Goal: Check status: Check status

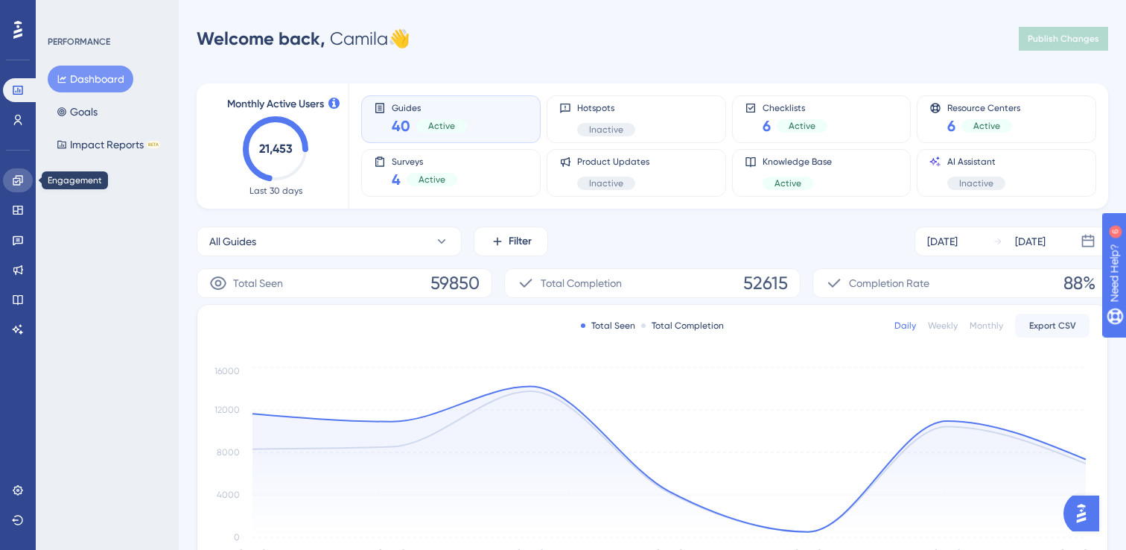
click at [25, 172] on link at bounding box center [18, 180] width 30 height 24
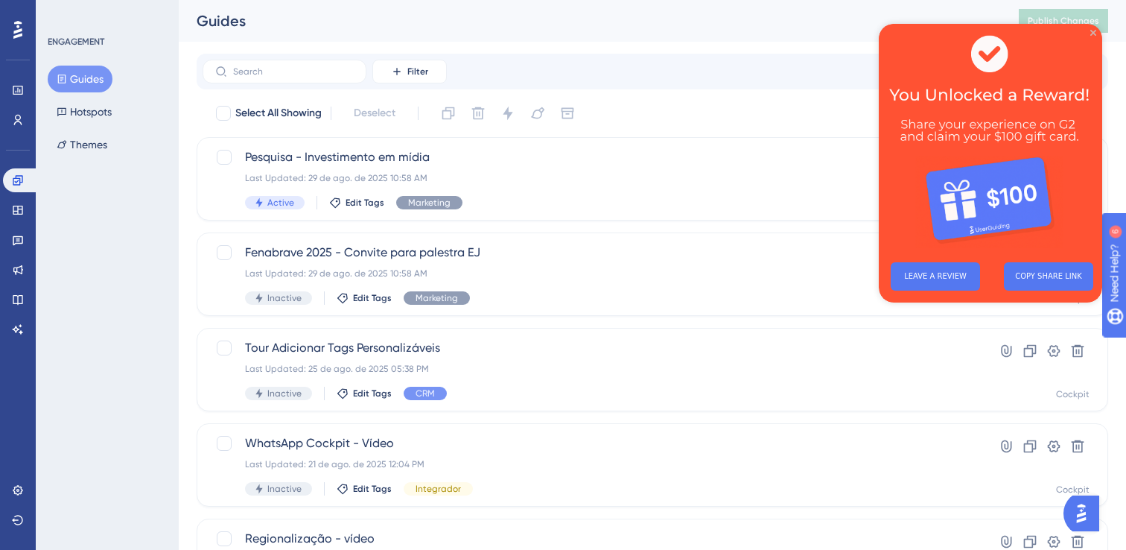
click at [1092, 32] on icon "Close Preview" at bounding box center [1094, 33] width 6 height 6
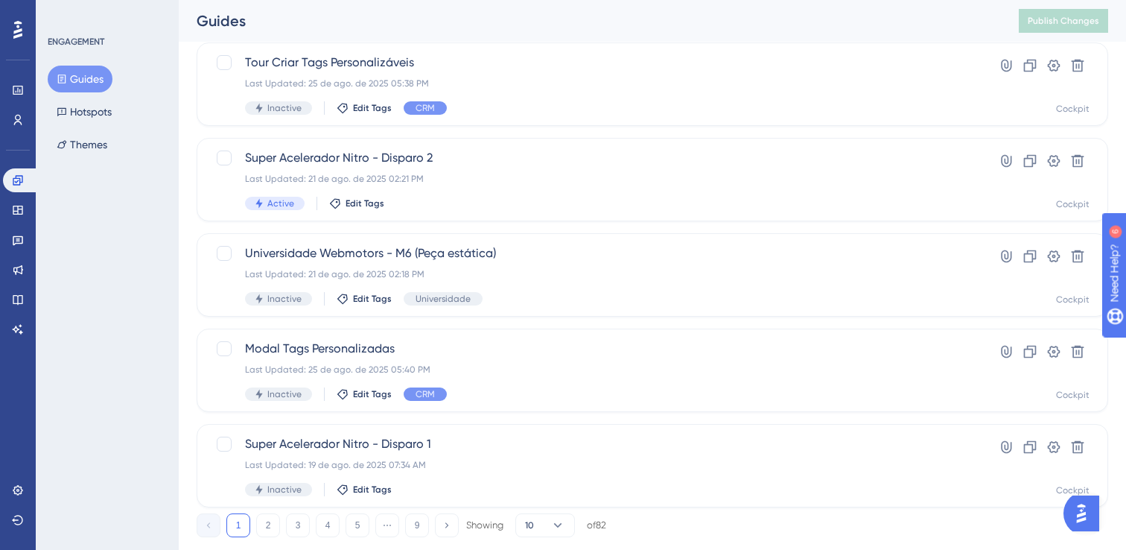
scroll to position [606, 0]
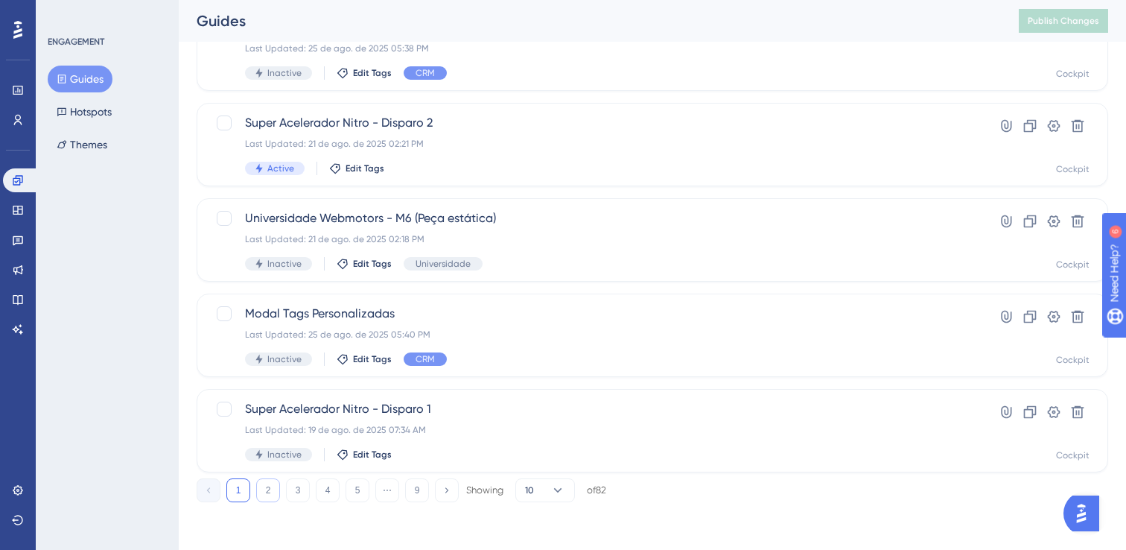
click at [270, 490] on button "2" at bounding box center [268, 490] width 24 height 24
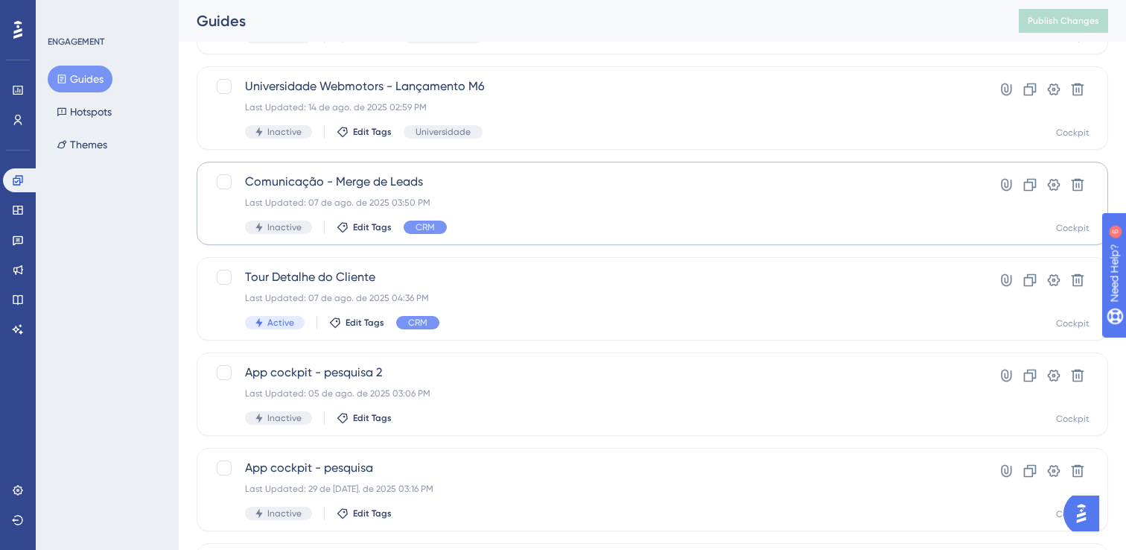
scroll to position [0, 0]
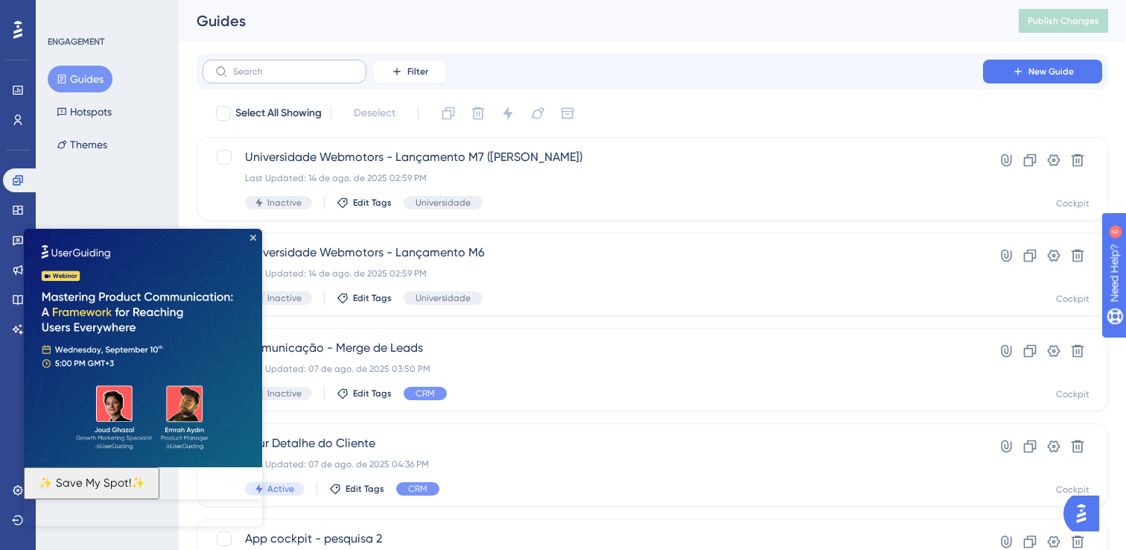
click at [320, 82] on label at bounding box center [285, 72] width 164 height 24
click at [320, 77] on input "text" at bounding box center [293, 71] width 121 height 10
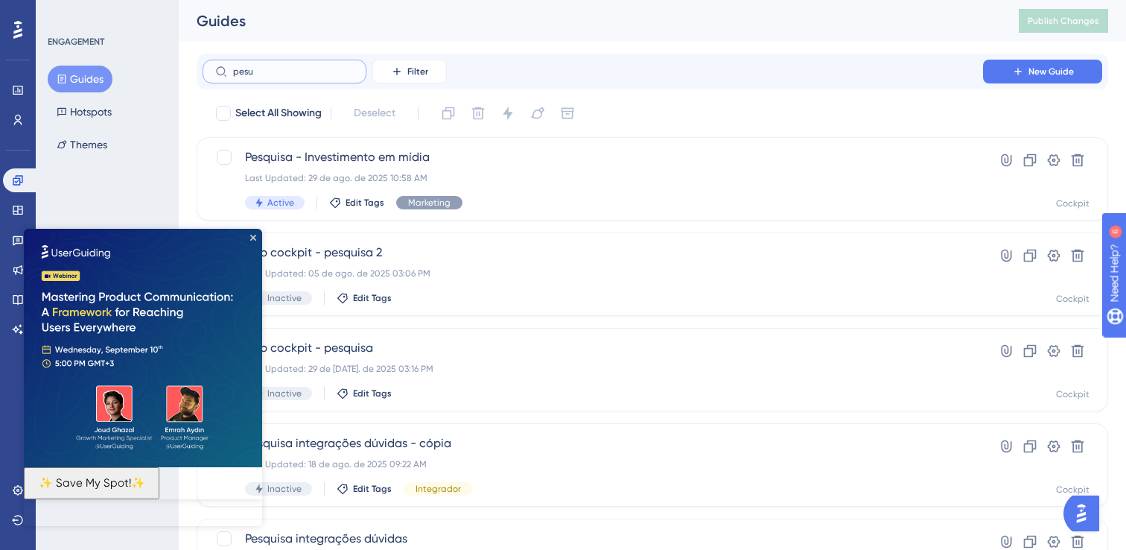
type input "pesuq"
checkbox input "true"
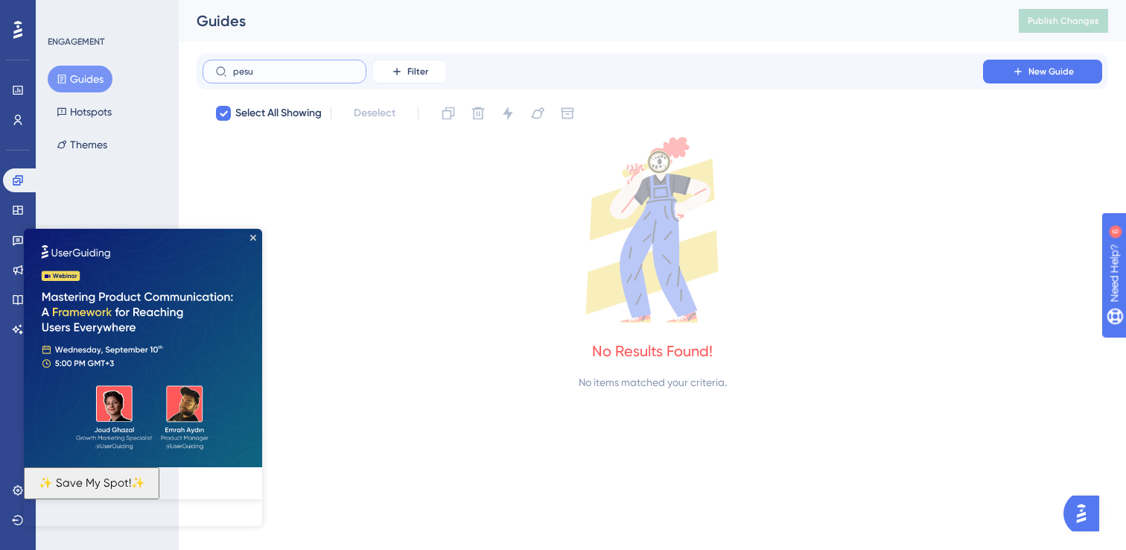
type input "pes"
checkbox input "false"
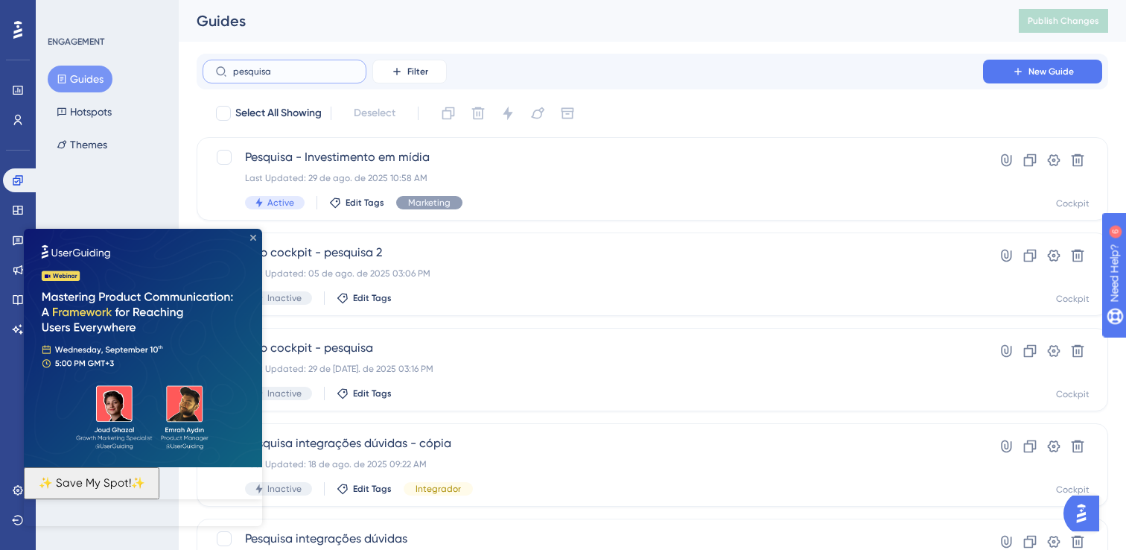
type input "pesquisa"
click at [254, 236] on icon "Close Preview" at bounding box center [253, 238] width 6 height 6
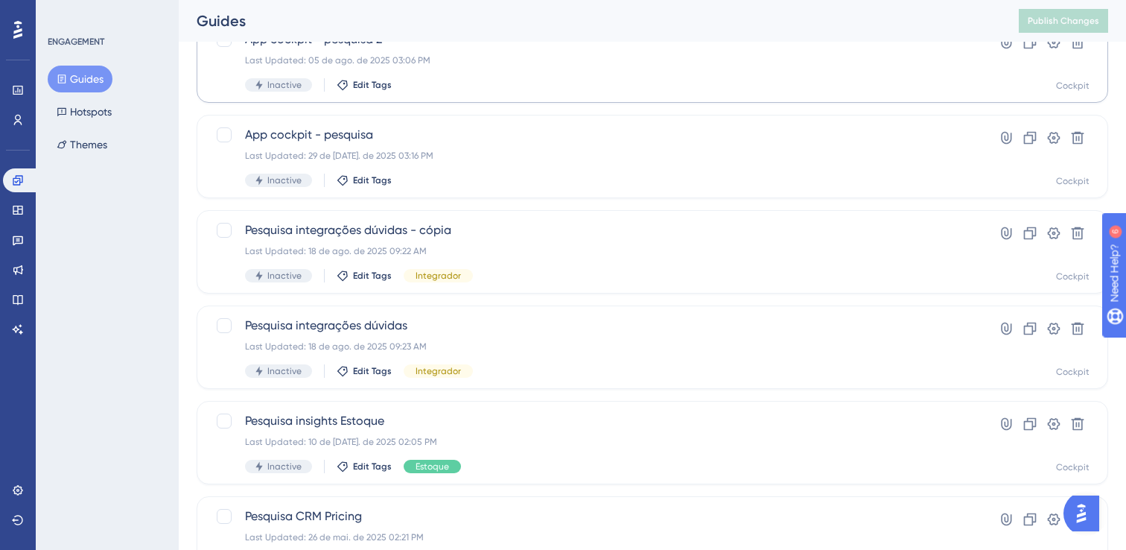
scroll to position [241, 0]
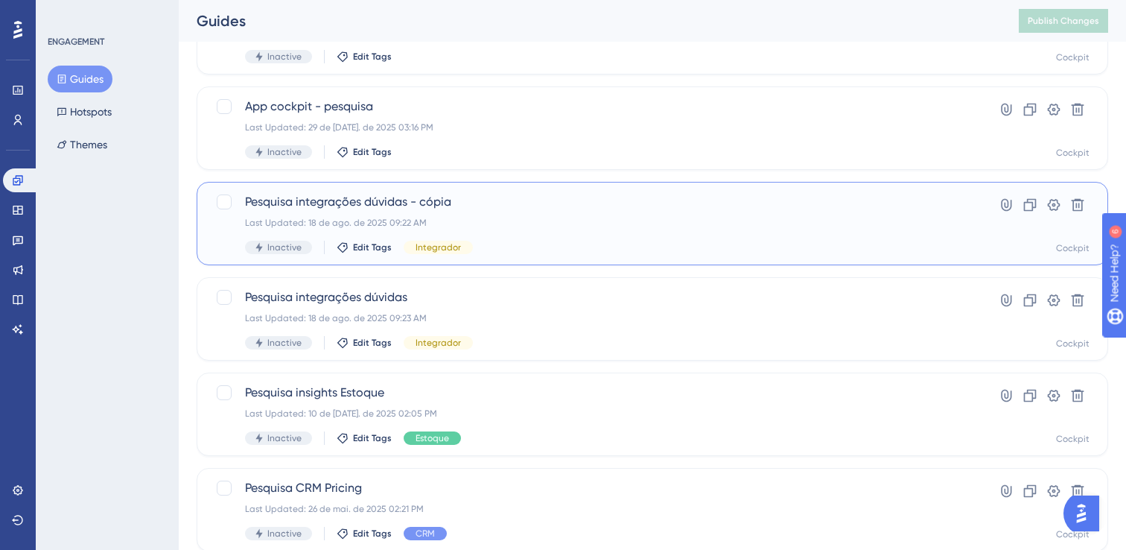
click at [485, 206] on span "Pesquisa integrações dúvidas - cópia" at bounding box center [593, 202] width 696 height 18
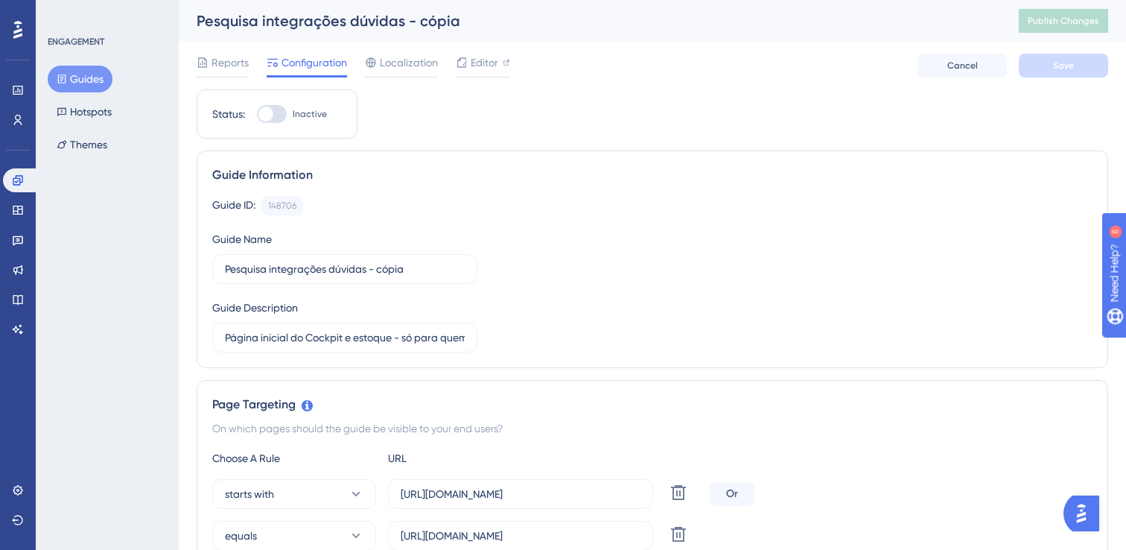
click at [485, 206] on div "Guide ID: 148706 Copy" at bounding box center [652, 205] width 881 height 19
click at [233, 57] on span "Reports" at bounding box center [230, 63] width 37 height 18
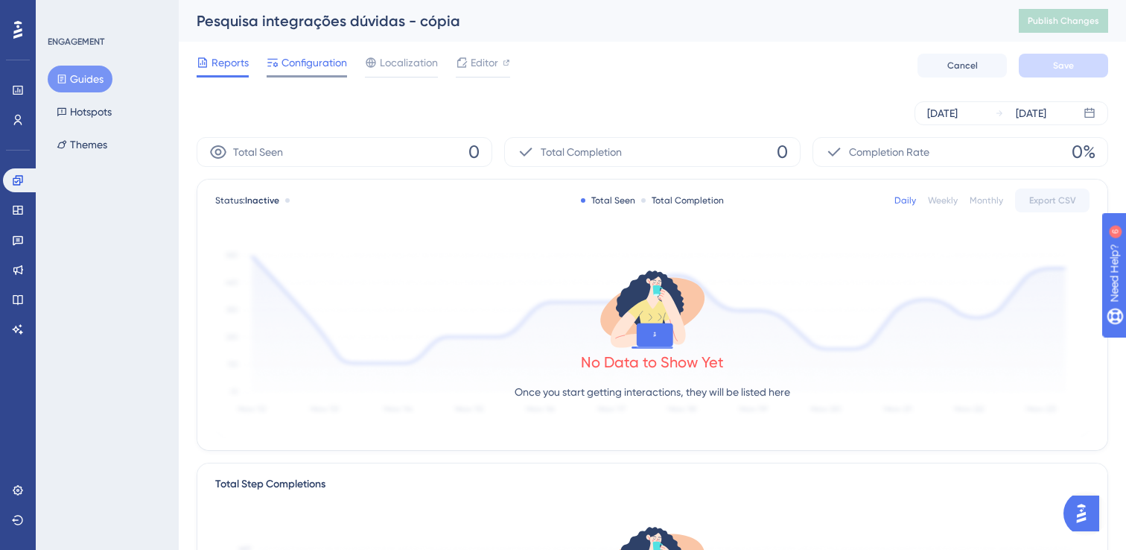
click at [317, 56] on span "Configuration" at bounding box center [315, 63] width 66 height 18
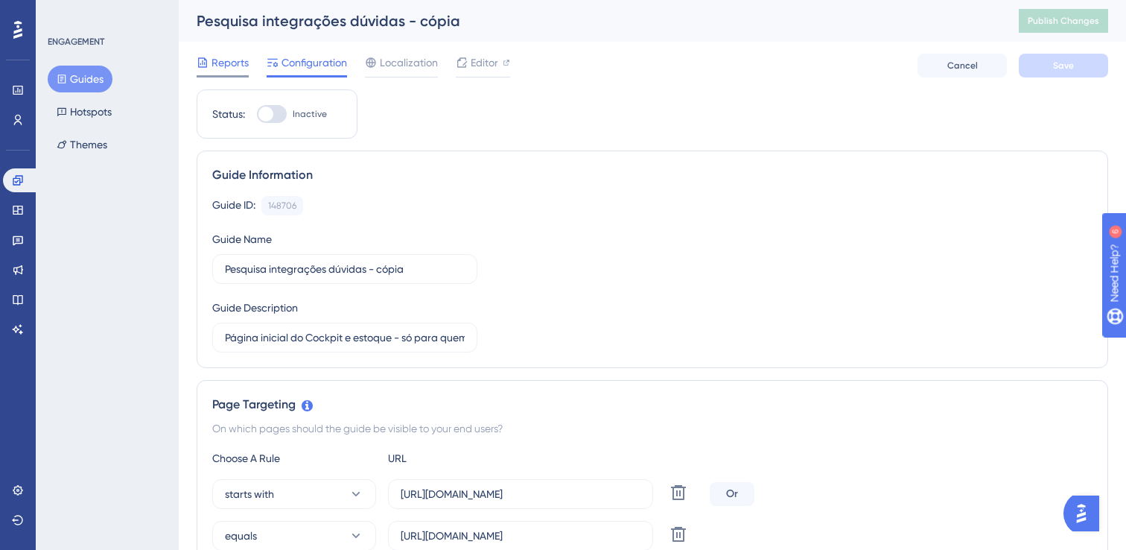
click at [229, 62] on span "Reports" at bounding box center [230, 63] width 37 height 18
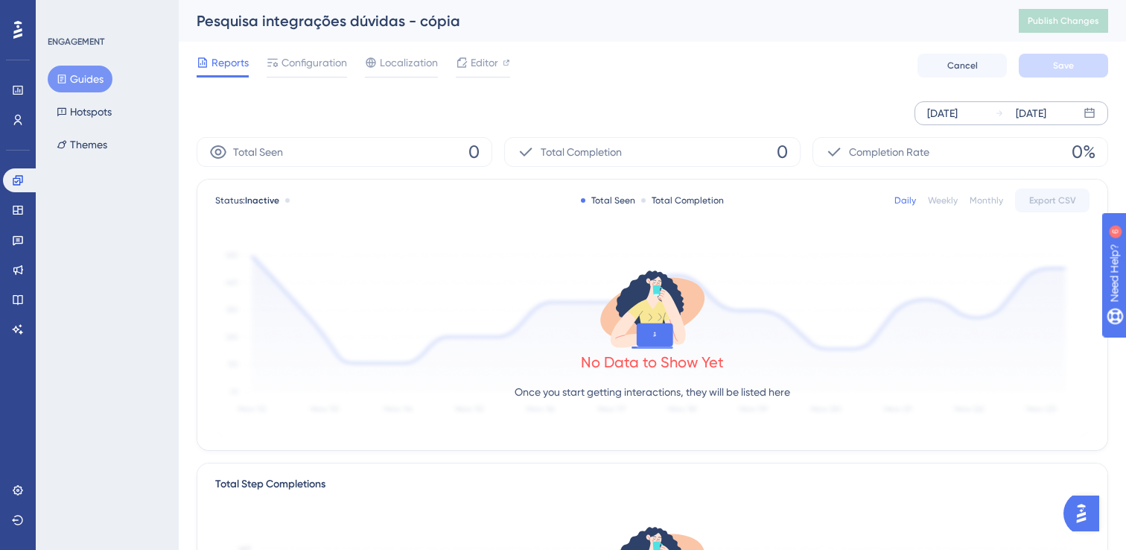
click at [1029, 112] on div "[DATE]" at bounding box center [1031, 113] width 31 height 18
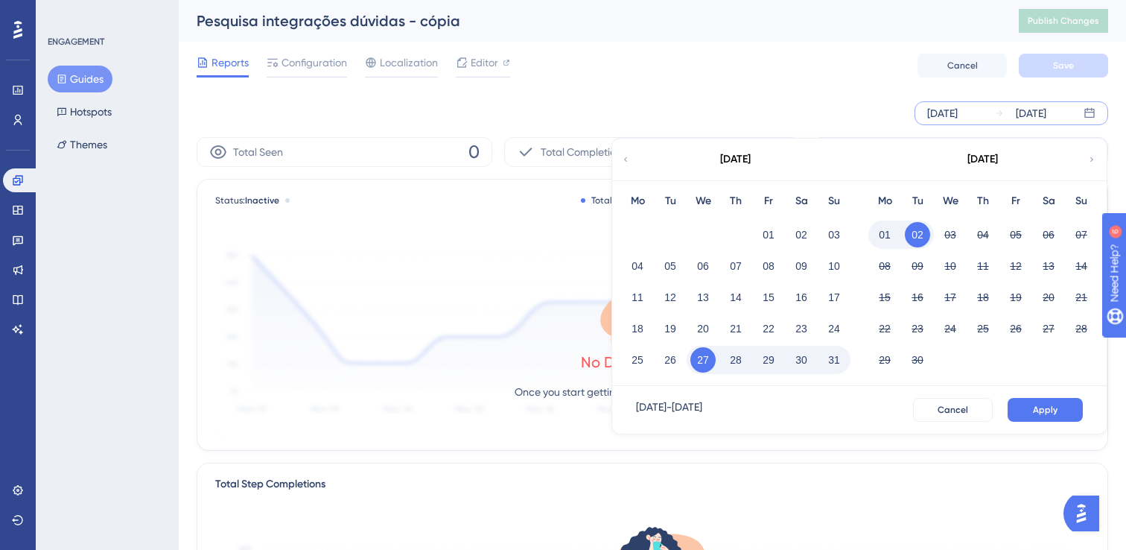
click at [627, 159] on icon at bounding box center [625, 159] width 9 height 13
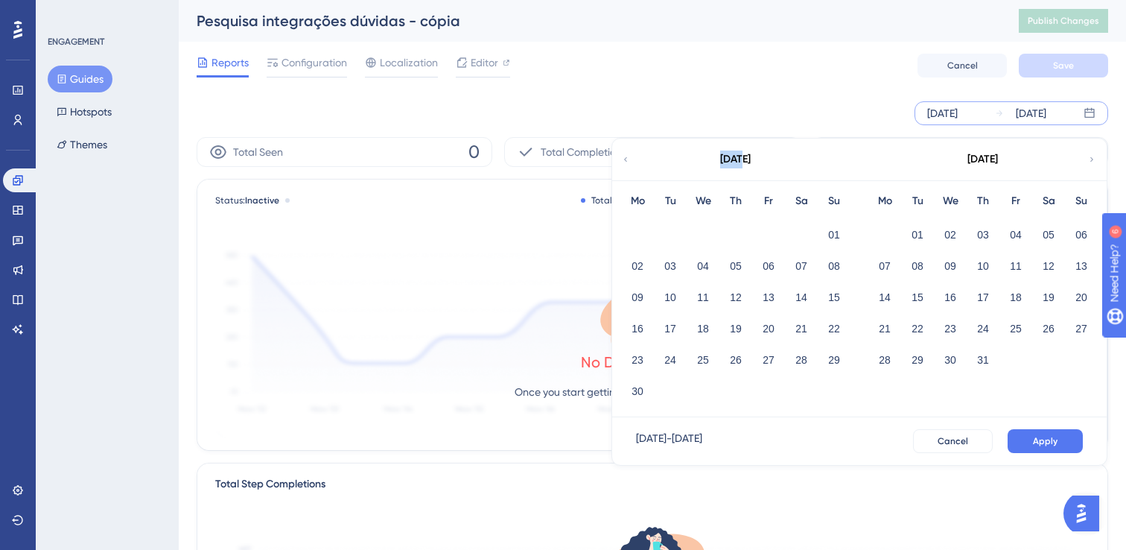
click at [627, 159] on icon at bounding box center [625, 159] width 9 height 13
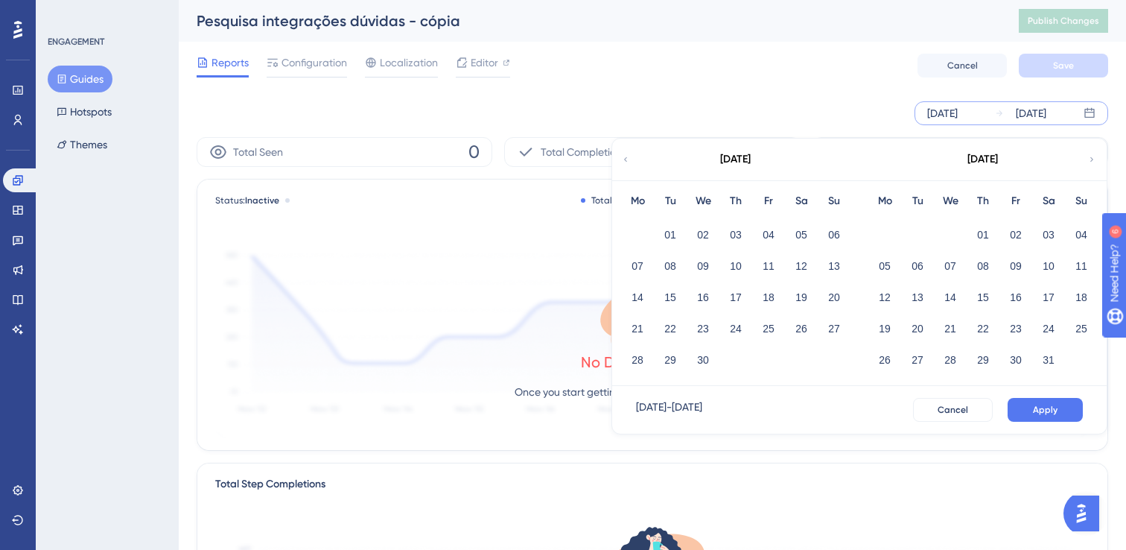
click at [1096, 159] on icon at bounding box center [1092, 159] width 9 height 13
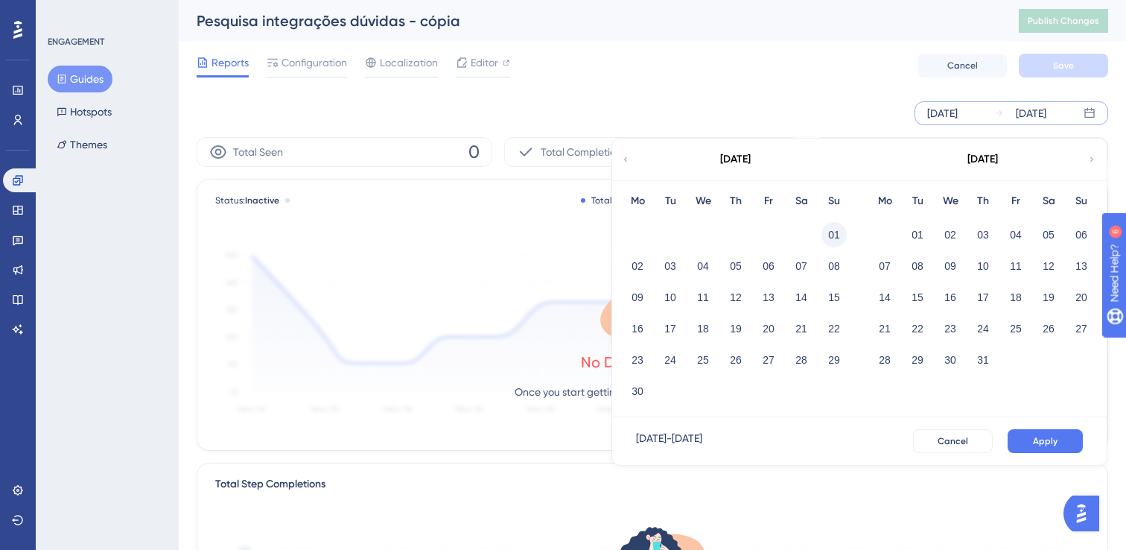
click at [834, 235] on button "01" at bounding box center [834, 234] width 25 height 25
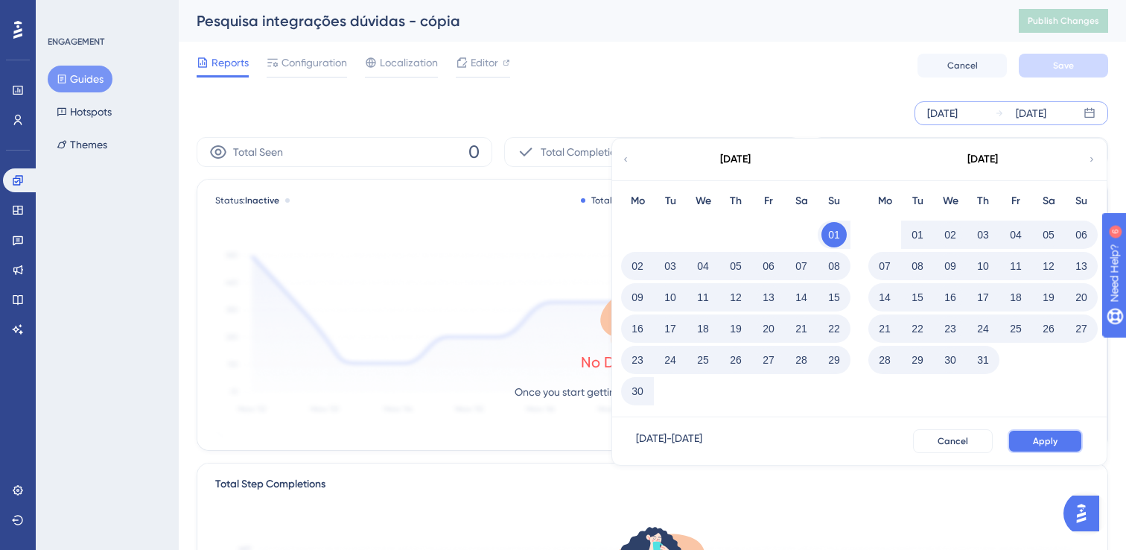
click at [1040, 434] on button "Apply" at bounding box center [1045, 441] width 75 height 24
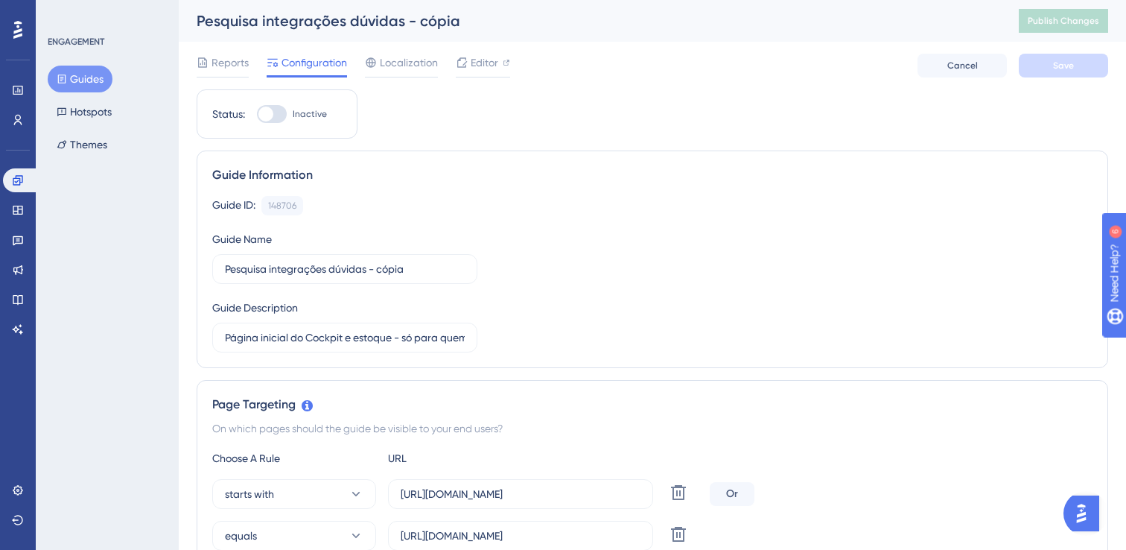
click at [106, 74] on button "Guides" at bounding box center [80, 79] width 65 height 27
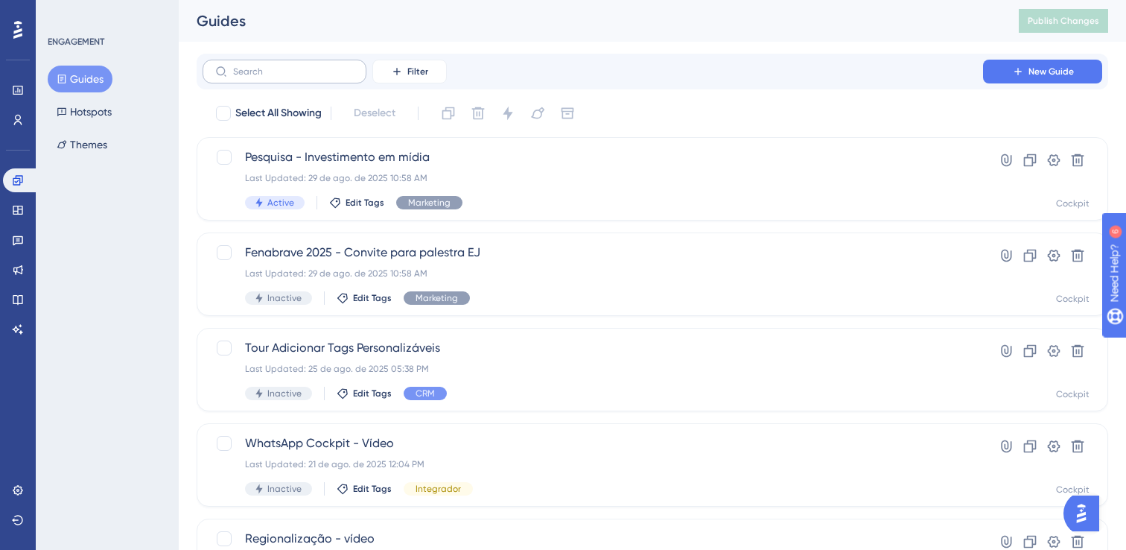
click at [281, 80] on label at bounding box center [285, 72] width 164 height 24
click at [281, 77] on input "text" at bounding box center [293, 71] width 121 height 10
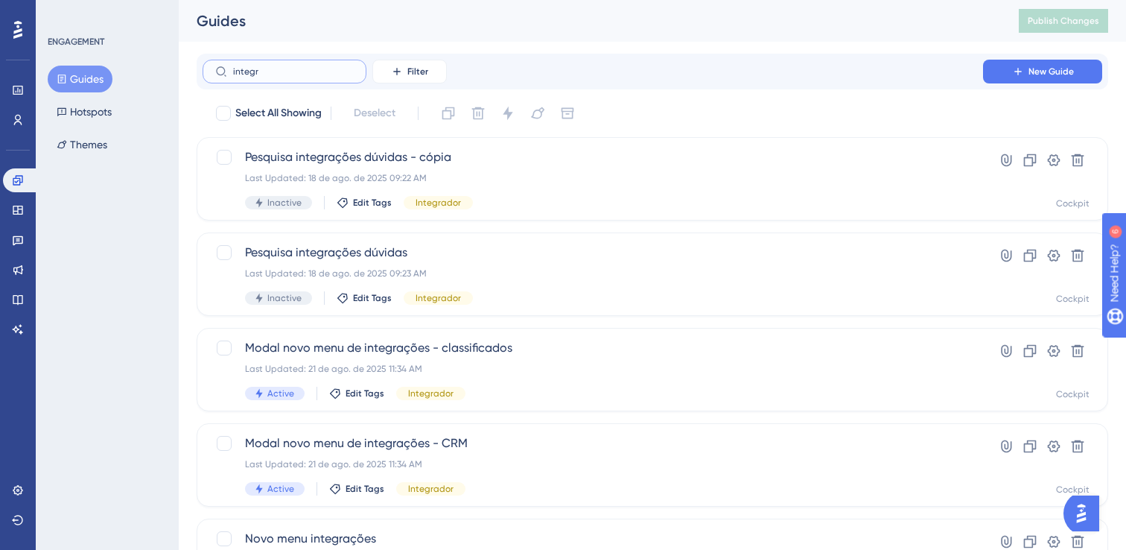
type input "integra"
click at [503, 258] on span "Pesquisa integrações dúvidas" at bounding box center [593, 253] width 696 height 18
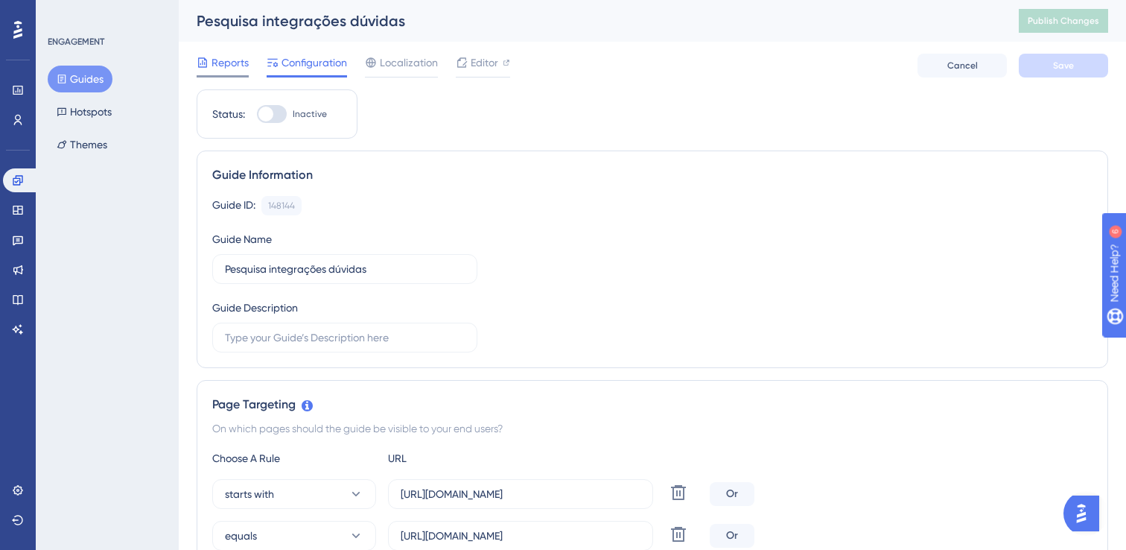
click at [228, 65] on span "Reports" at bounding box center [230, 63] width 37 height 18
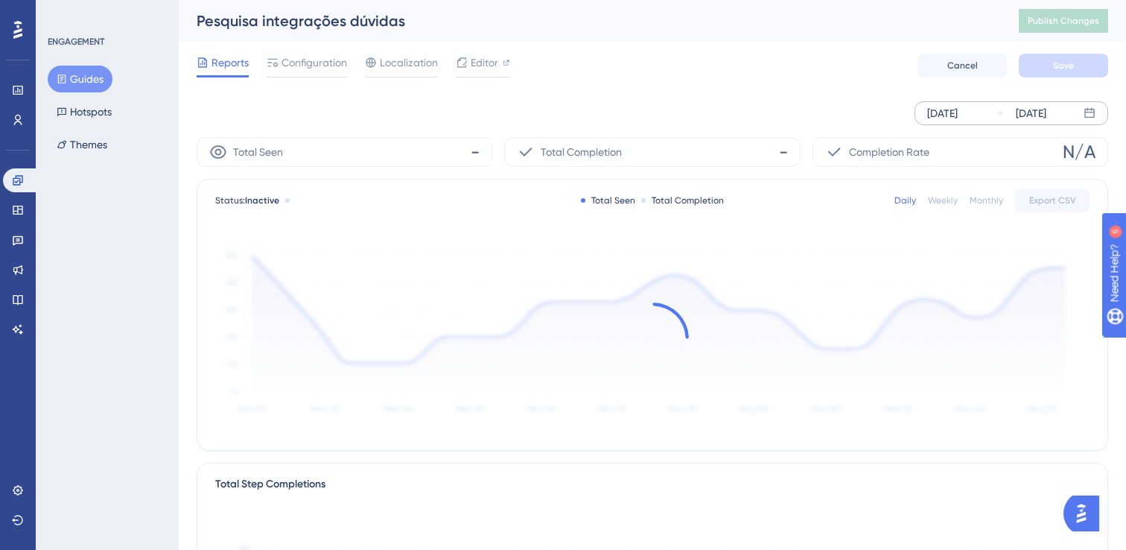
click at [995, 115] on icon at bounding box center [999, 113] width 9 height 9
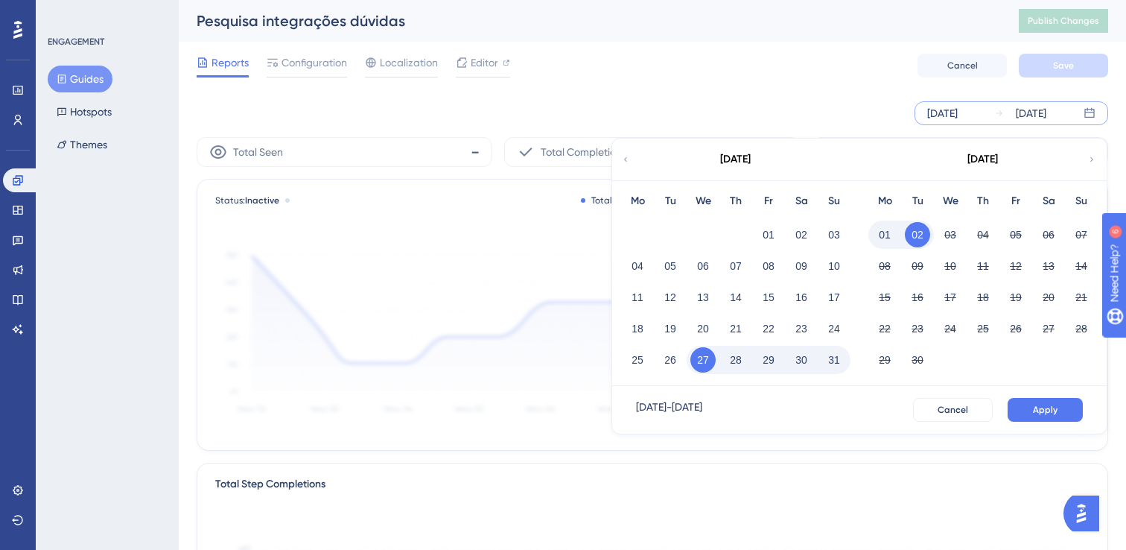
click at [627, 156] on icon at bounding box center [625, 159] width 9 height 13
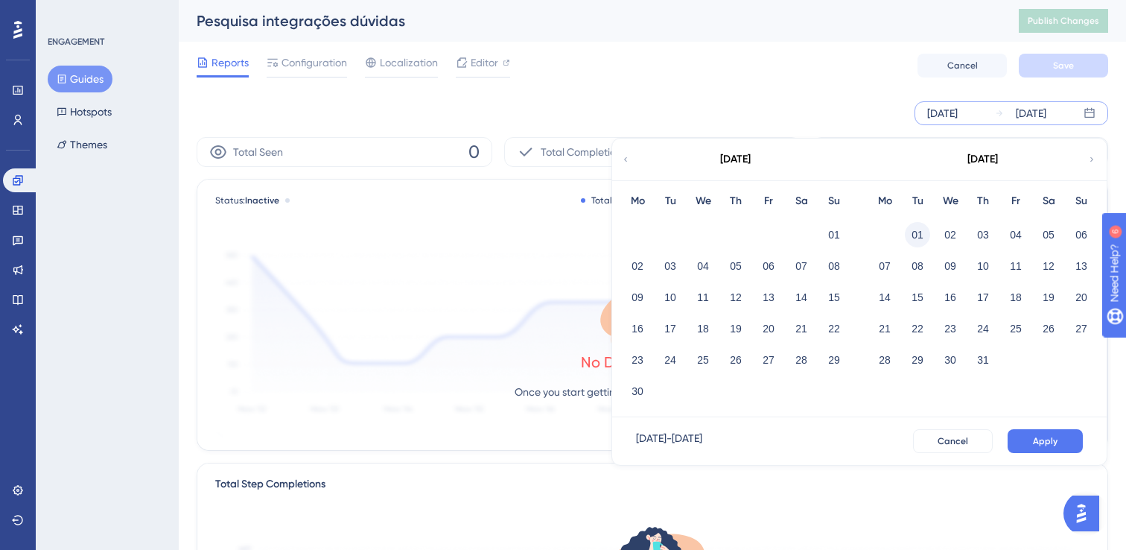
click at [925, 230] on button "01" at bounding box center [917, 234] width 25 height 25
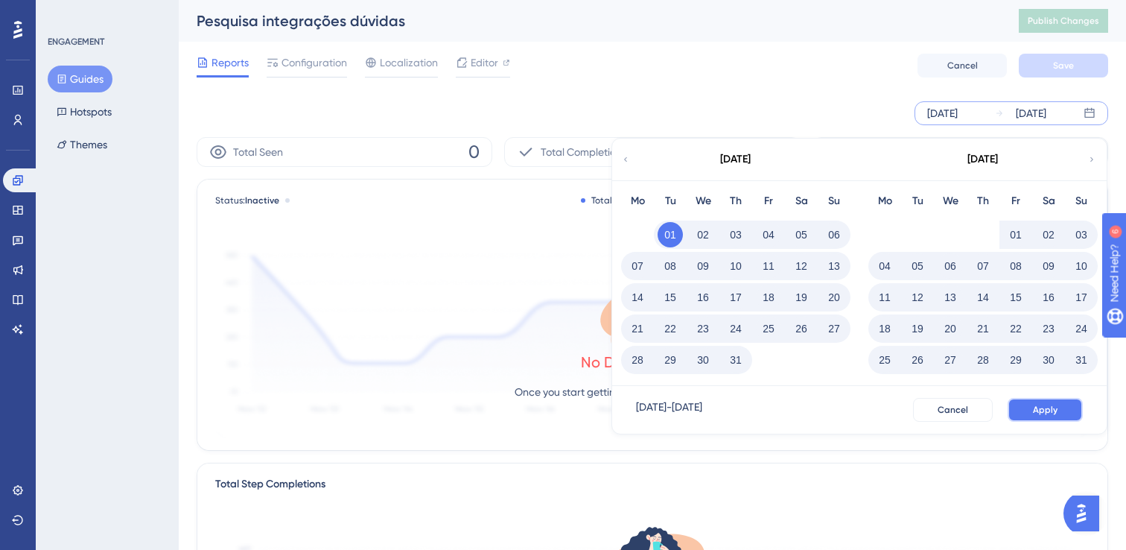
click at [1059, 409] on button "Apply" at bounding box center [1045, 410] width 75 height 24
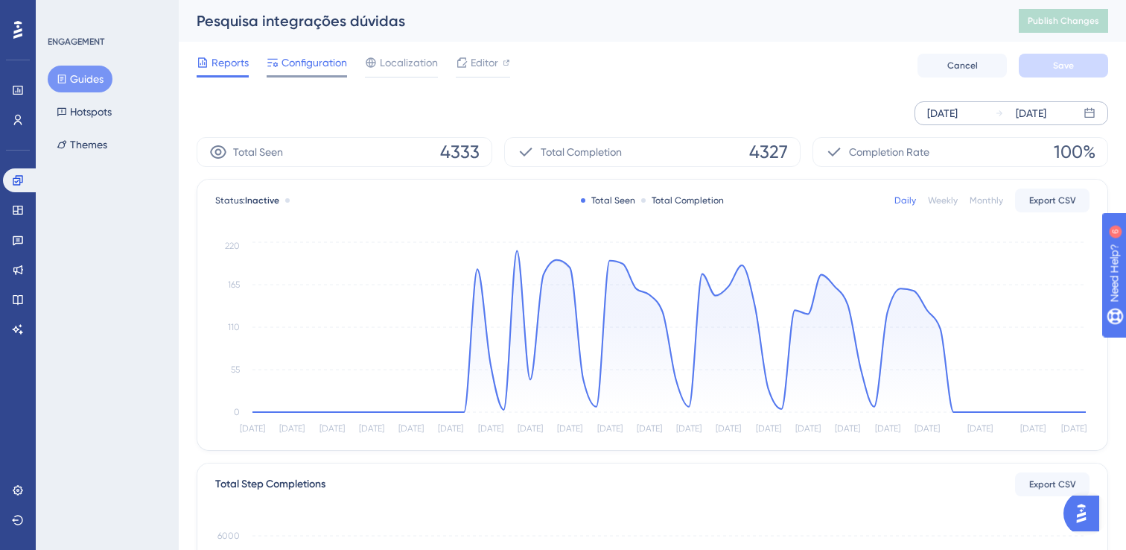
click at [307, 63] on span "Configuration" at bounding box center [315, 63] width 66 height 18
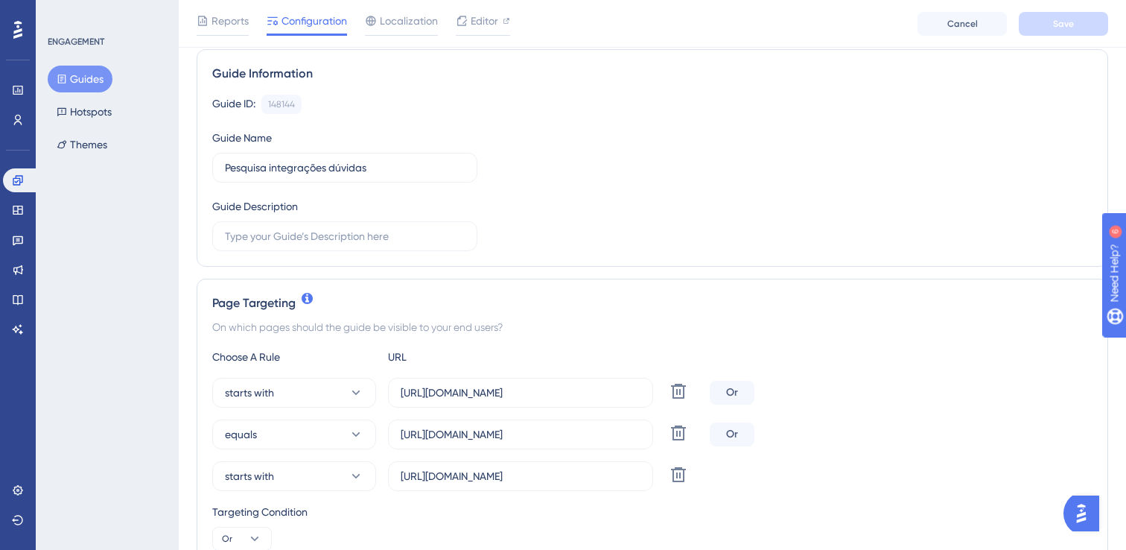
scroll to position [188, 0]
